Goal: Information Seeking & Learning: Learn about a topic

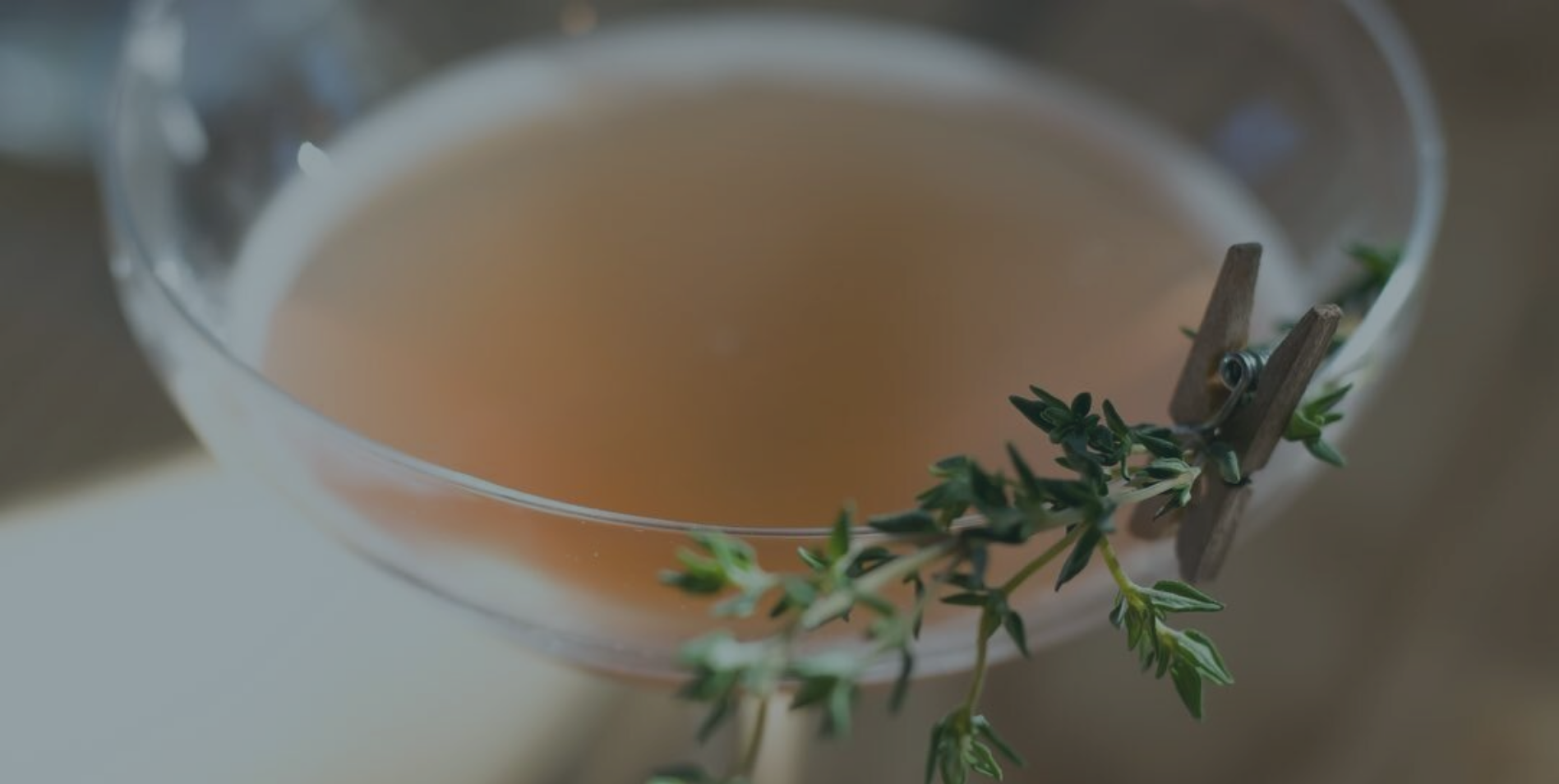
scroll to position [35, 0]
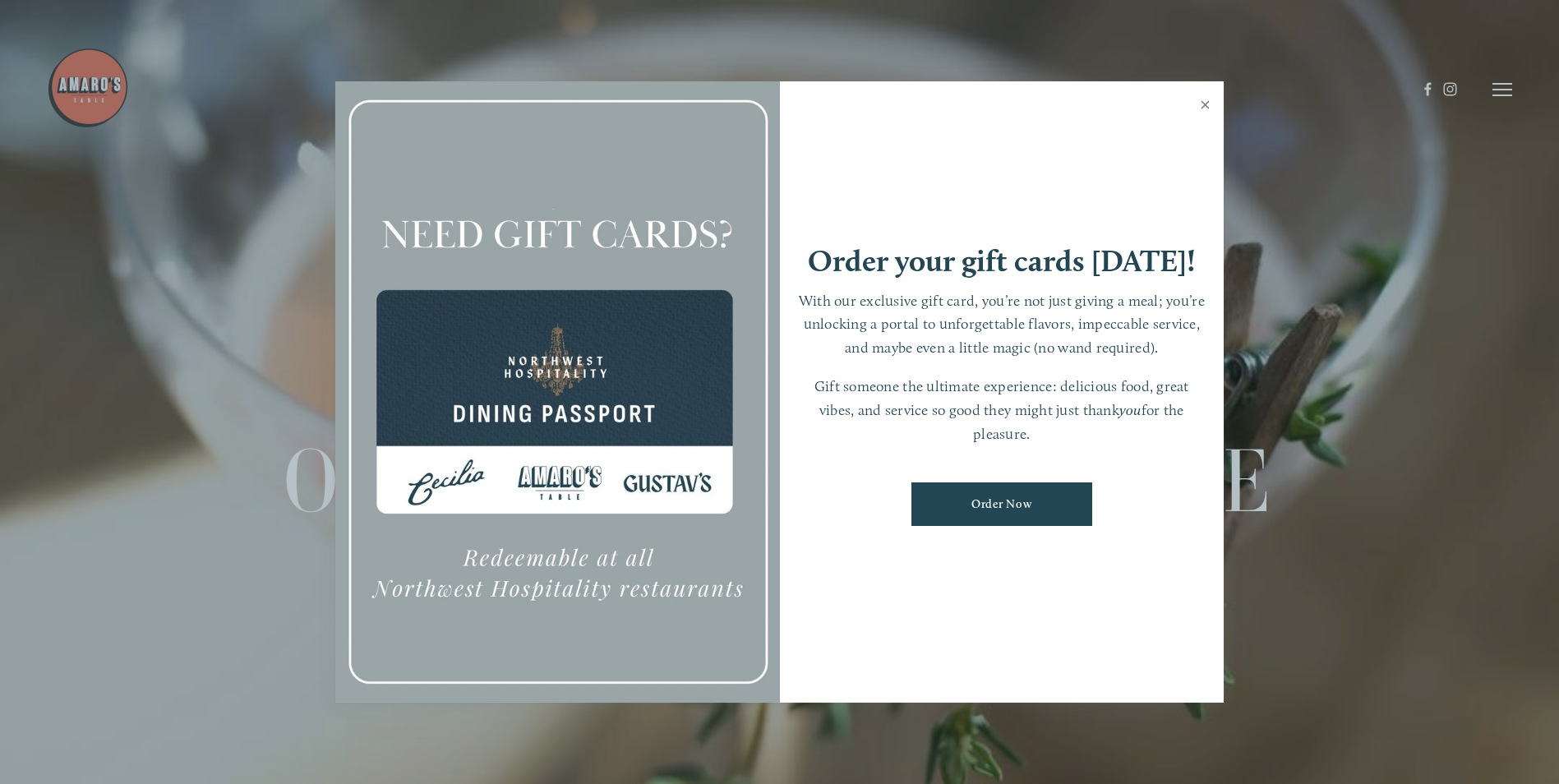
click at [1201, 100] on link "Close" at bounding box center [1205, 107] width 32 height 46
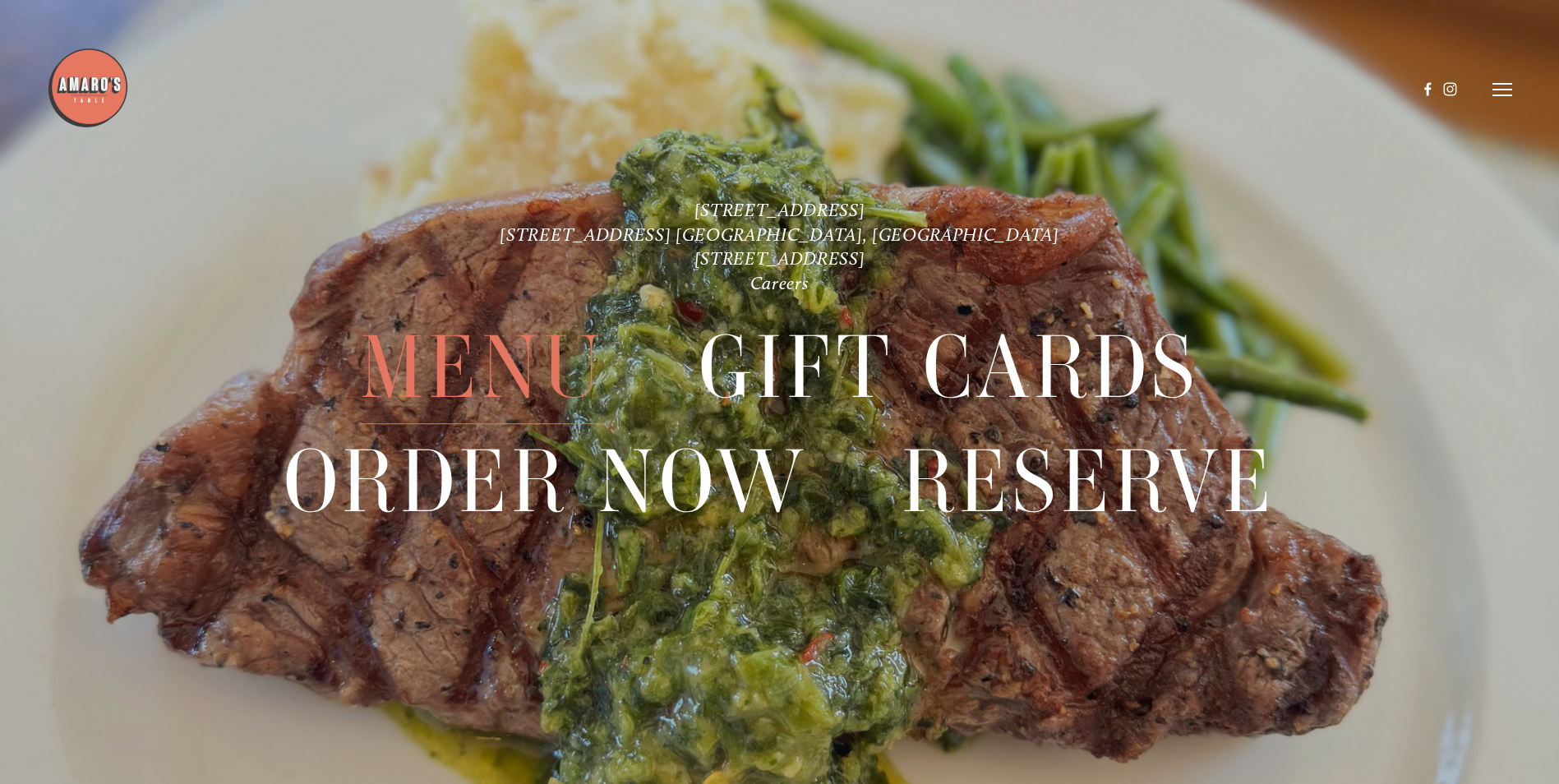
click at [448, 384] on span "Menu" at bounding box center [483, 367] width 245 height 112
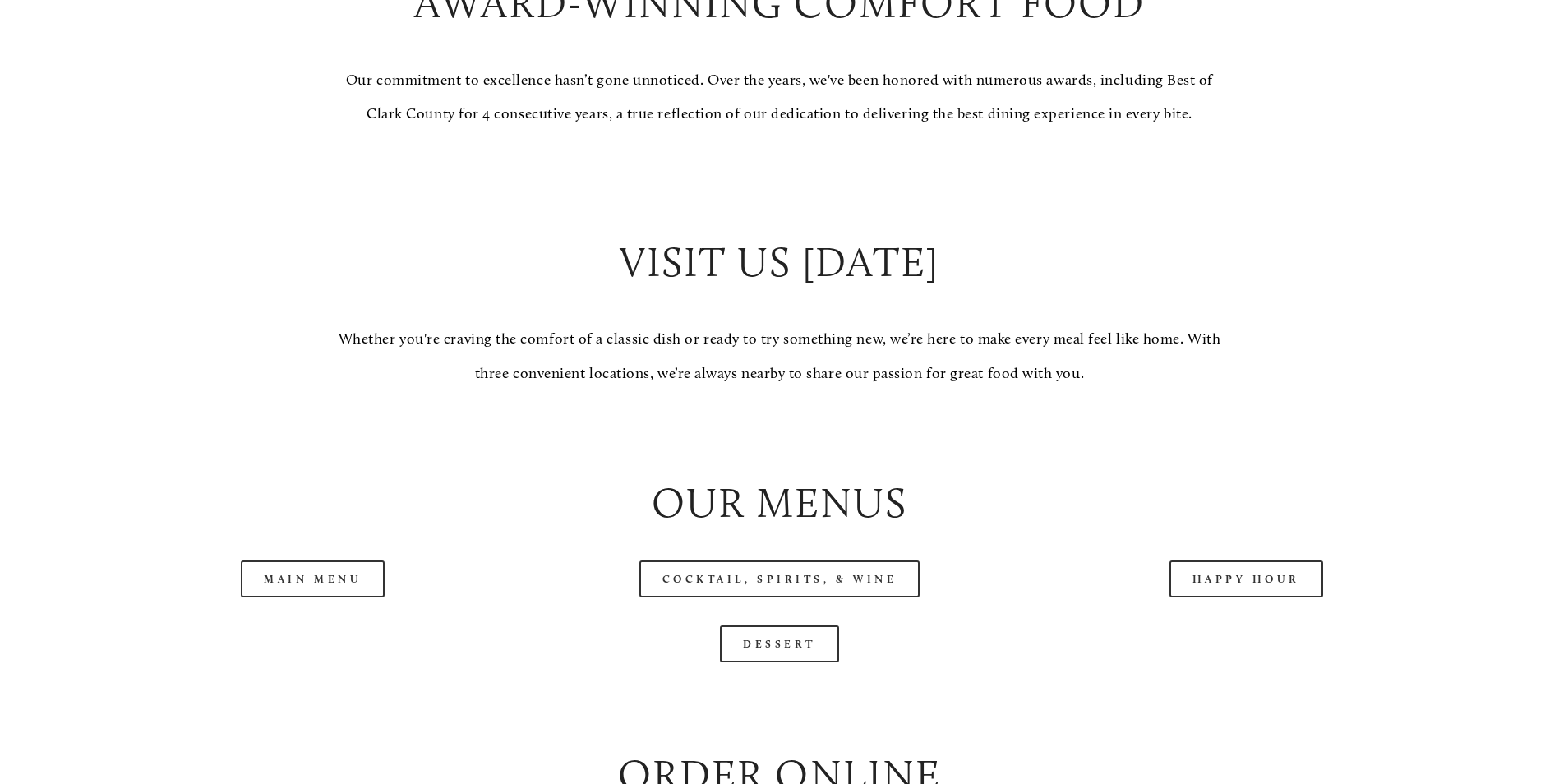
scroll to position [1561, 0]
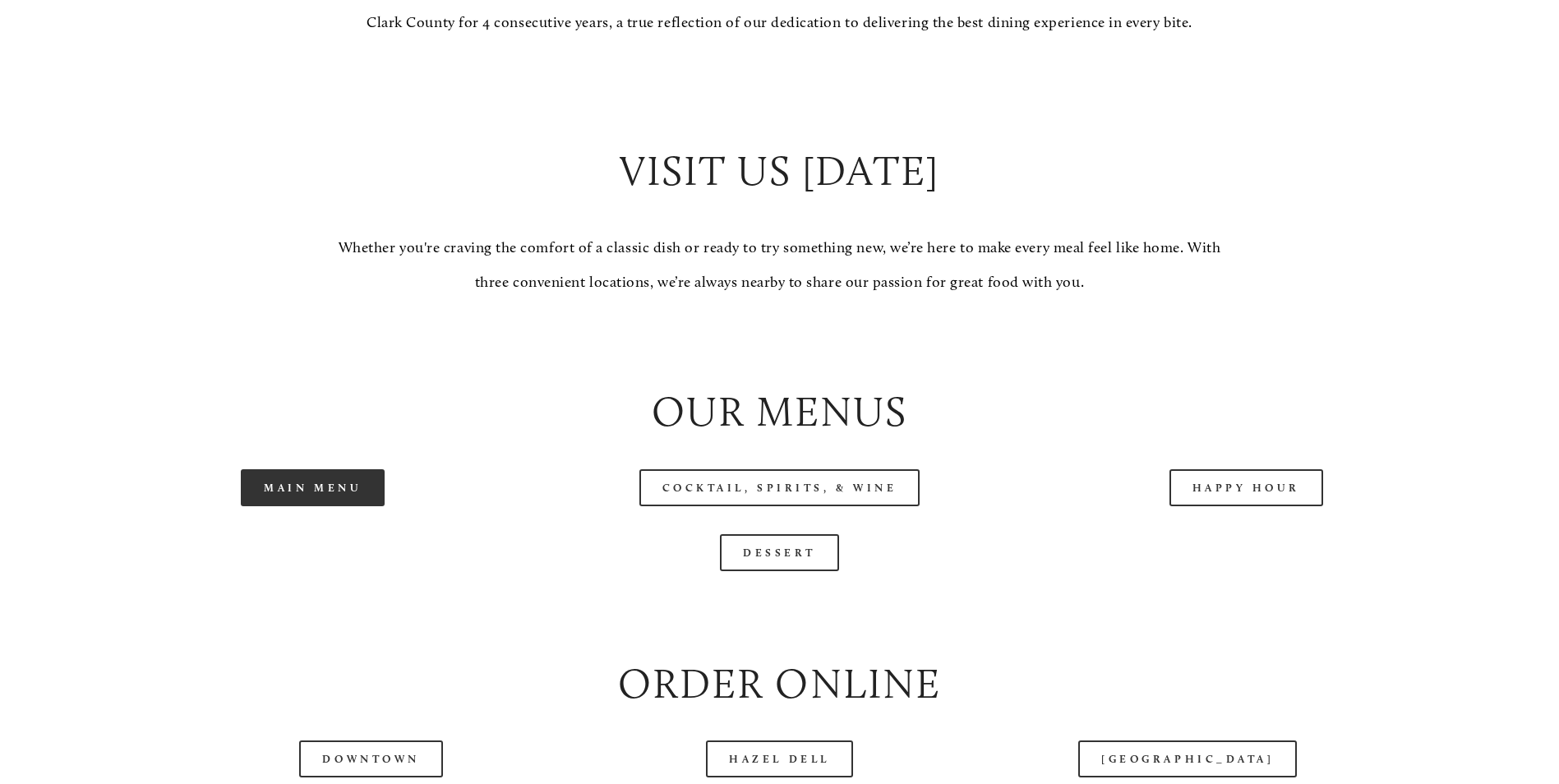
click at [311, 507] on link "Main Menu" at bounding box center [312, 487] width 143 height 37
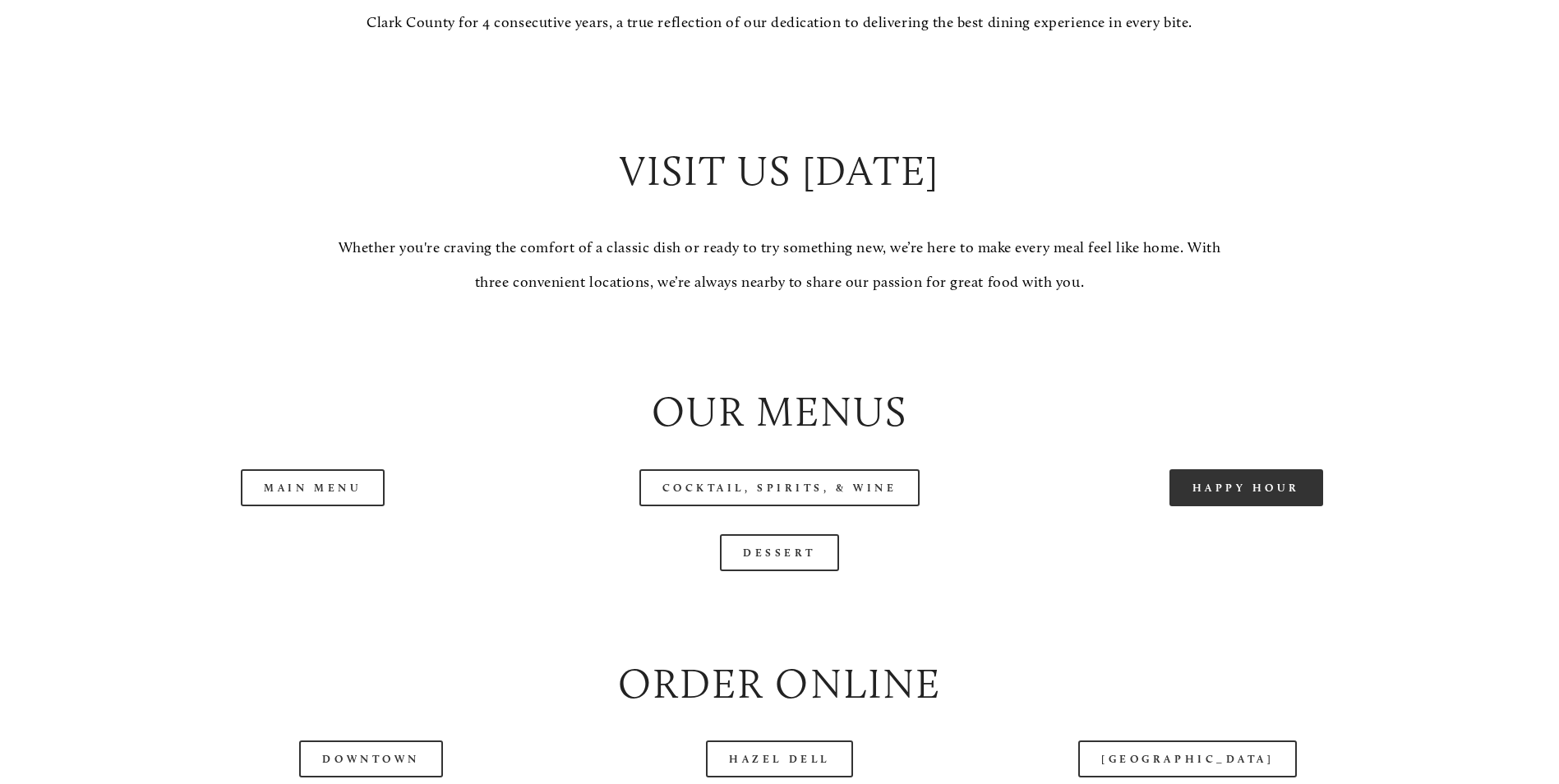
click at [1239, 507] on link "Happy Hour" at bounding box center [1247, 487] width 155 height 37
